Goal: Go to known website: Access a specific website the user already knows

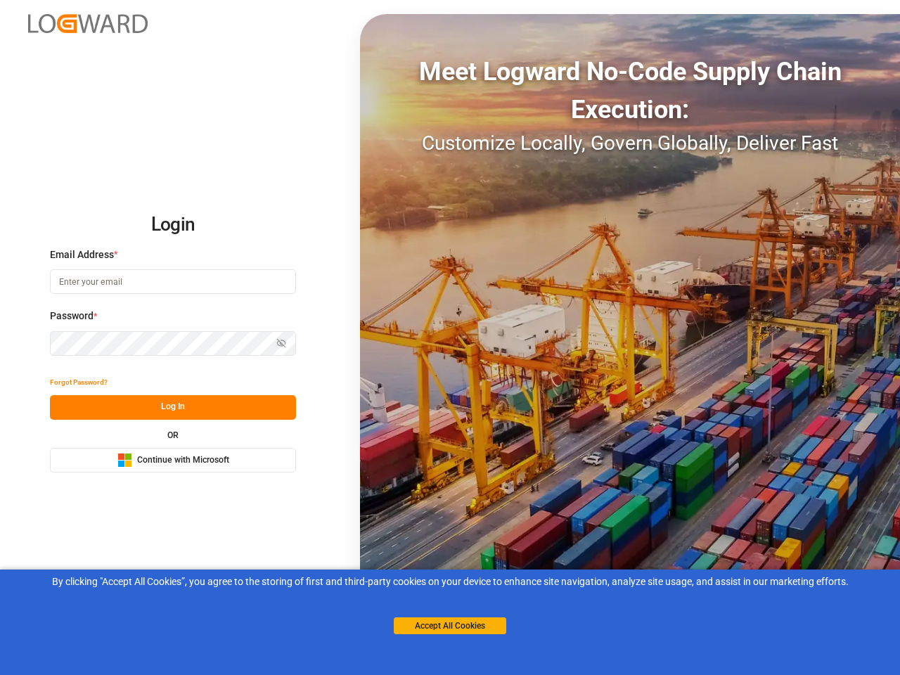
click at [450, 337] on div "Meet Logward No-Code Supply Chain Execution: Customize Locally, Govern Globally…" at bounding box center [630, 337] width 540 height 647
click at [88, 23] on img at bounding box center [88, 23] width 120 height 19
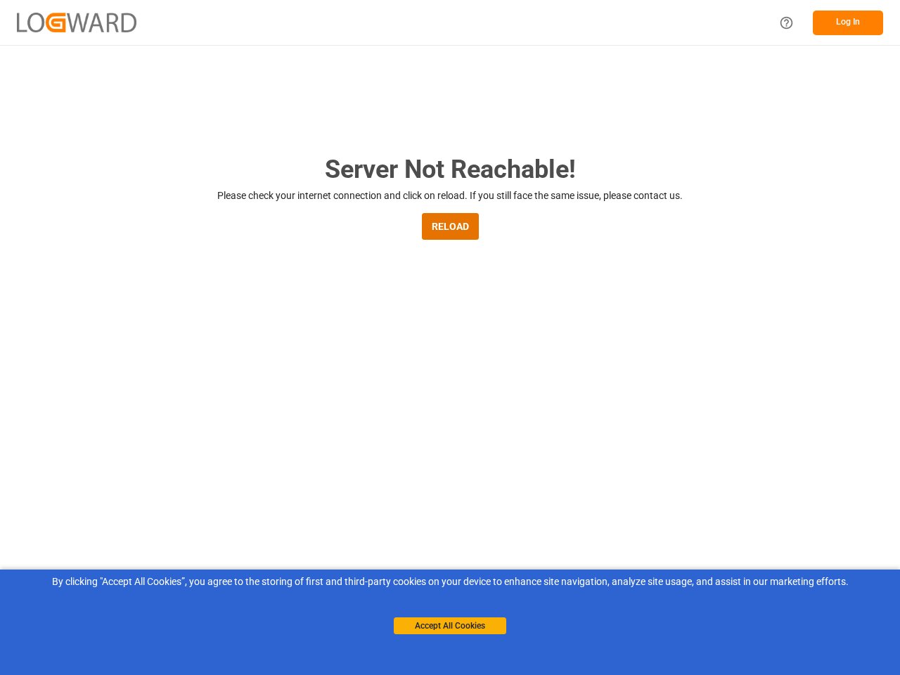
click at [79, 382] on main "Server Not Reachable! Please check your internet connection and click on reload…" at bounding box center [450, 461] width 900 height 622
click at [173, 407] on main "Server Not Reachable! Please check your internet connection and click on reload…" at bounding box center [450, 461] width 900 height 622
click at [173, 460] on main "Server Not Reachable! Please check your internet connection and click on reload…" at bounding box center [450, 461] width 900 height 622
click at [450, 626] on button "Accept All Cookies" at bounding box center [450, 625] width 112 height 17
